Goal: Task Accomplishment & Management: Use online tool/utility

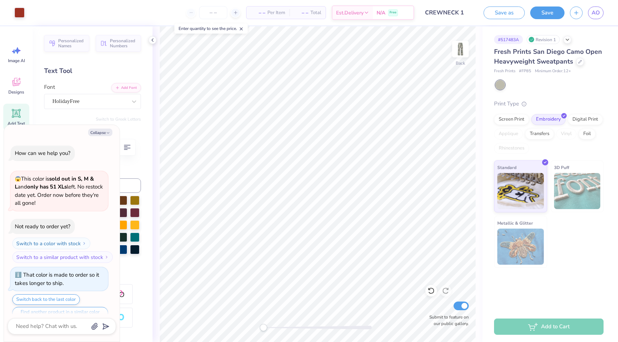
scroll to position [408, 0]
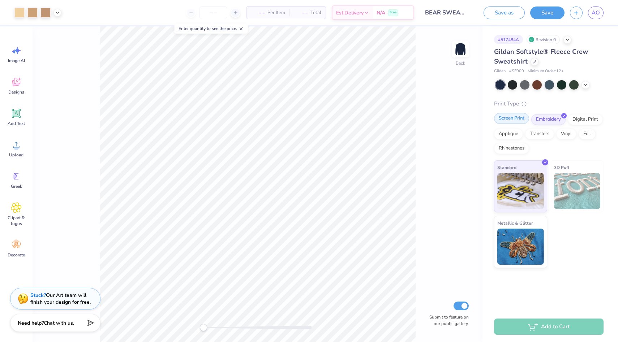
click at [506, 117] on div "Screen Print" at bounding box center [511, 118] width 35 height 11
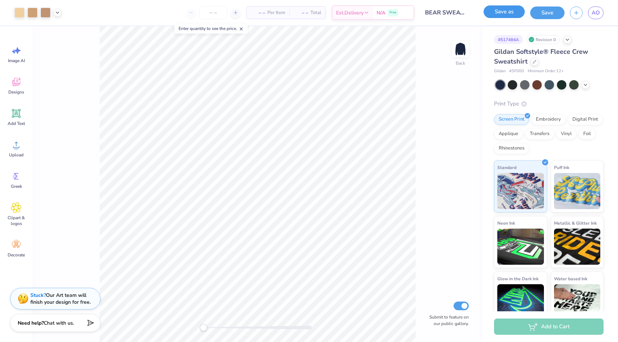
click at [506, 17] on button "Save as" at bounding box center [503, 11] width 41 height 13
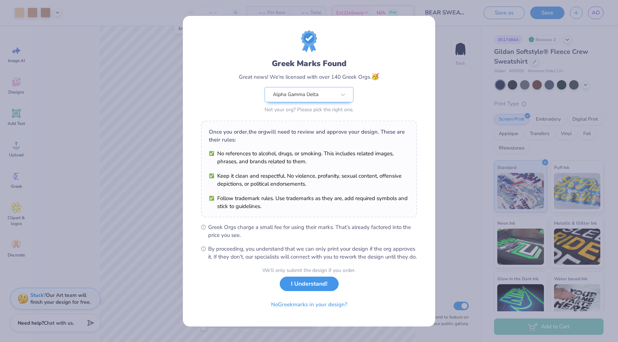
click at [299, 291] on button "I Understand!" at bounding box center [309, 284] width 59 height 15
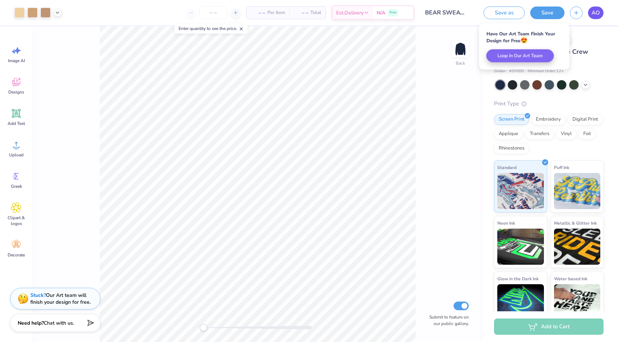
click at [599, 14] on span "AO" at bounding box center [595, 13] width 8 height 8
